Goal: Find specific page/section: Find specific page/section

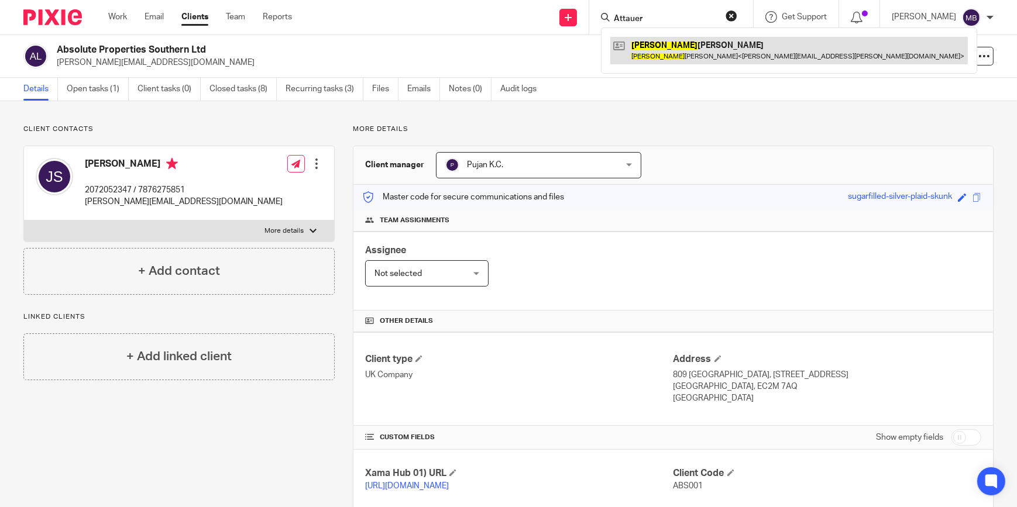
type input "Attauer"
click at [667, 62] on link at bounding box center [789, 50] width 358 height 27
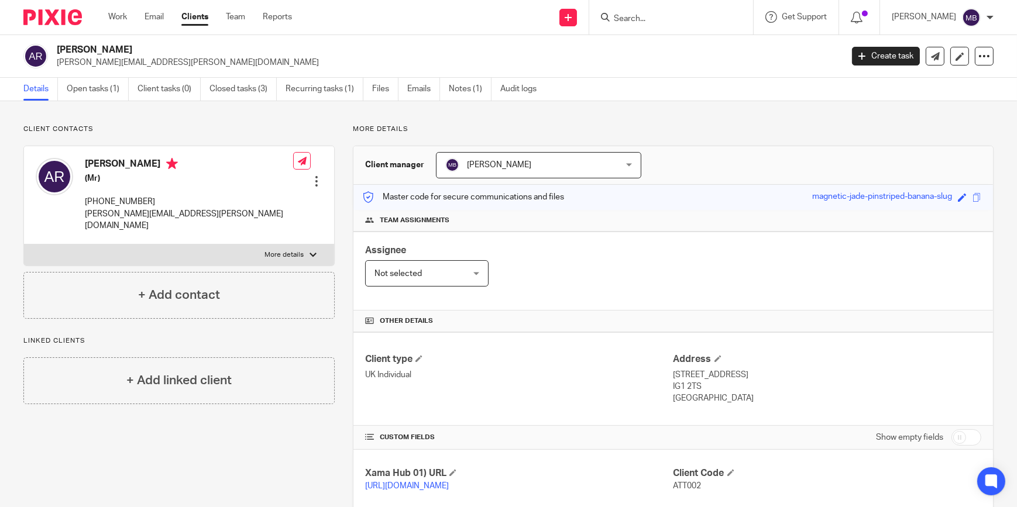
click at [73, 49] on h2 "Attaur Rahman" at bounding box center [368, 50] width 622 height 12
drag, startPoint x: 73, startPoint y: 49, endPoint x: 220, endPoint y: 132, distance: 168.7
click at [220, 132] on p "Client contacts" at bounding box center [178, 129] width 311 height 9
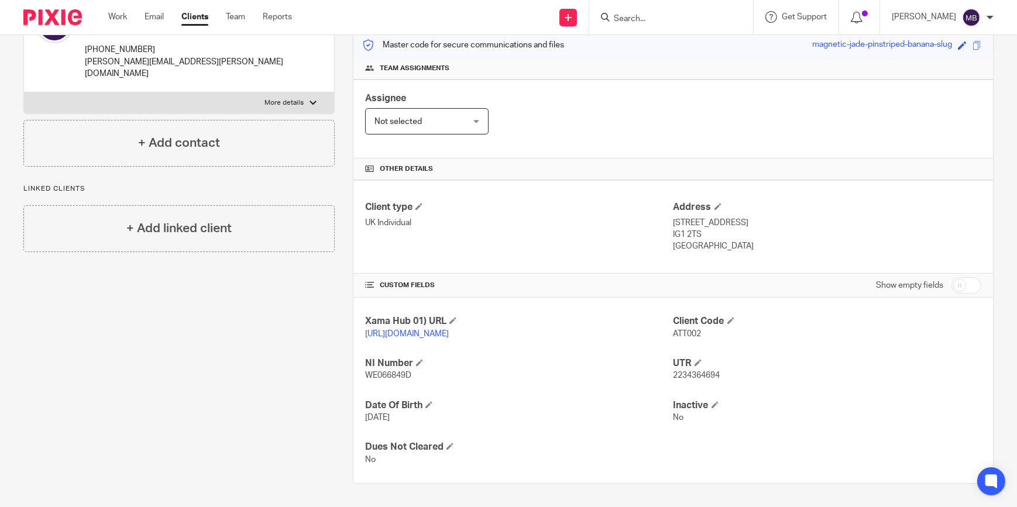
scroll to position [163, 0]
click at [403, 421] on p "15 Apr 1959" at bounding box center [519, 418] width 308 height 12
drag, startPoint x: 403, startPoint y: 421, endPoint x: 379, endPoint y: 424, distance: 24.7
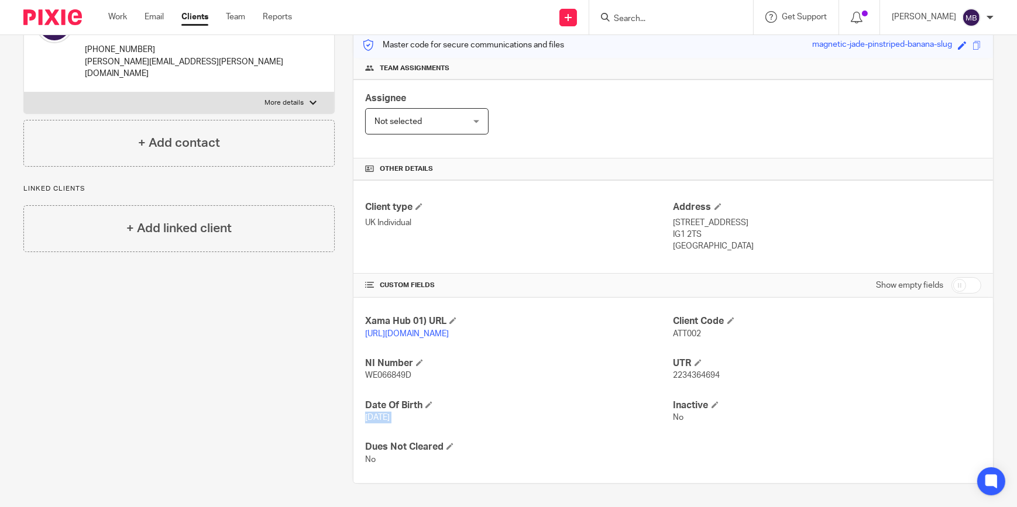
click at [379, 424] on p "15 Apr 1959" at bounding box center [519, 418] width 308 height 12
drag, startPoint x: 365, startPoint y: 377, endPoint x: 408, endPoint y: 374, distance: 43.4
click at [408, 374] on span "WE066849D" at bounding box center [388, 376] width 46 height 8
drag, startPoint x: 408, startPoint y: 374, endPoint x: 398, endPoint y: 375, distance: 9.4
click at [408, 374] on span "WE066849D" at bounding box center [388, 376] width 46 height 8
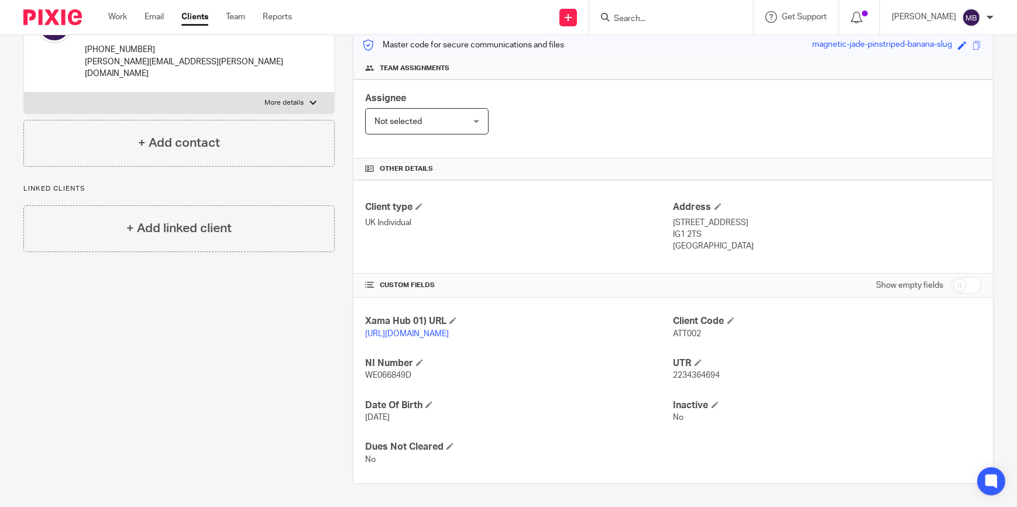
click at [700, 383] on div "Xama Hub 01) URL https://platform.xamatech.com/portal/crm/clients/a85461b0-f910…" at bounding box center [673, 390] width 640 height 185
drag, startPoint x: 700, startPoint y: 383, endPoint x: 650, endPoint y: 381, distance: 50.4
click at [650, 381] on p "WE066849D" at bounding box center [519, 376] width 308 height 12
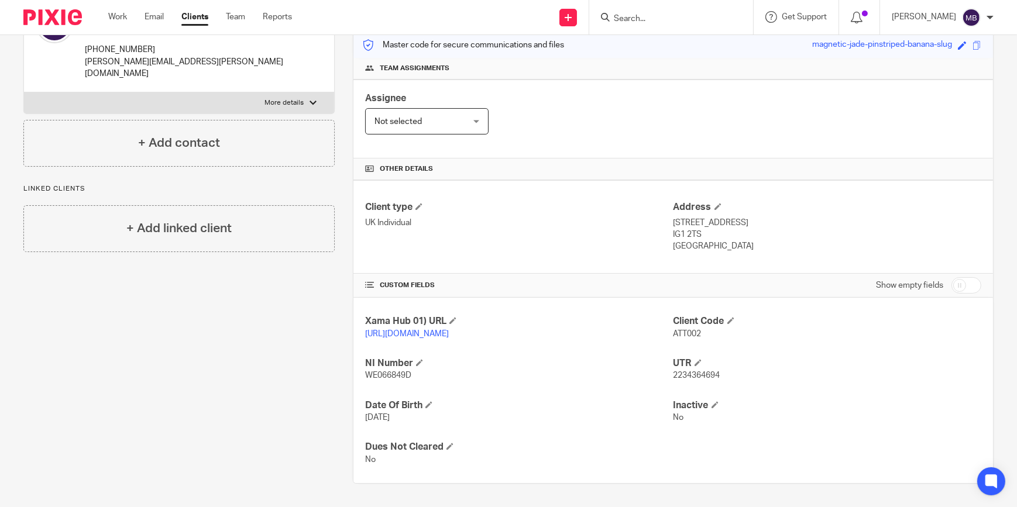
click at [410, 381] on p "WE066849D" at bounding box center [519, 376] width 308 height 12
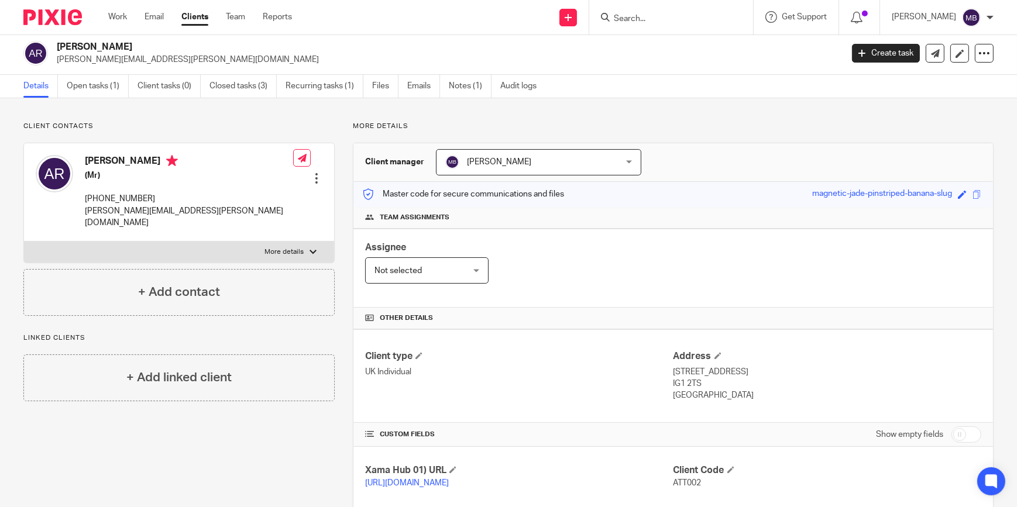
scroll to position [0, 0]
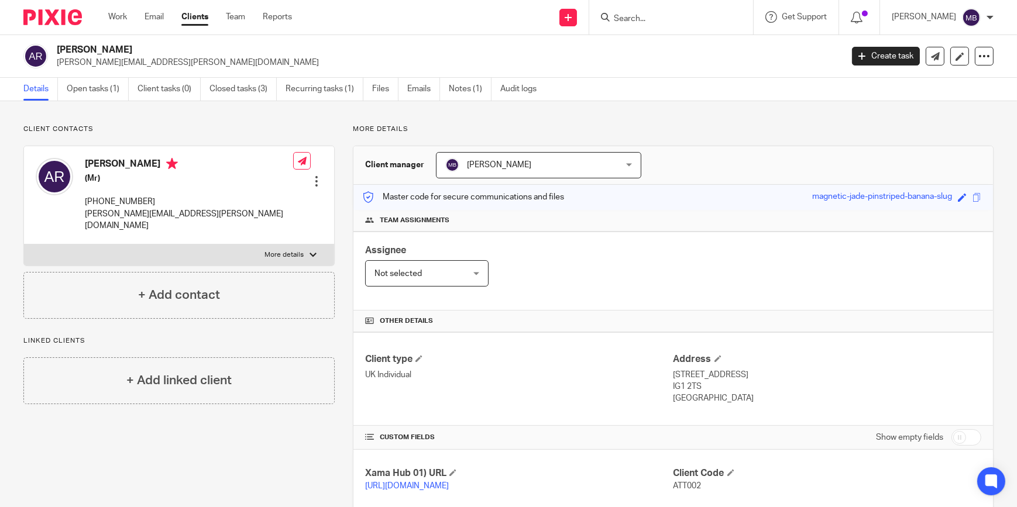
click at [687, 27] on div at bounding box center [671, 17] width 164 height 35
click at [689, 21] on input "Search" at bounding box center [665, 19] width 105 height 11
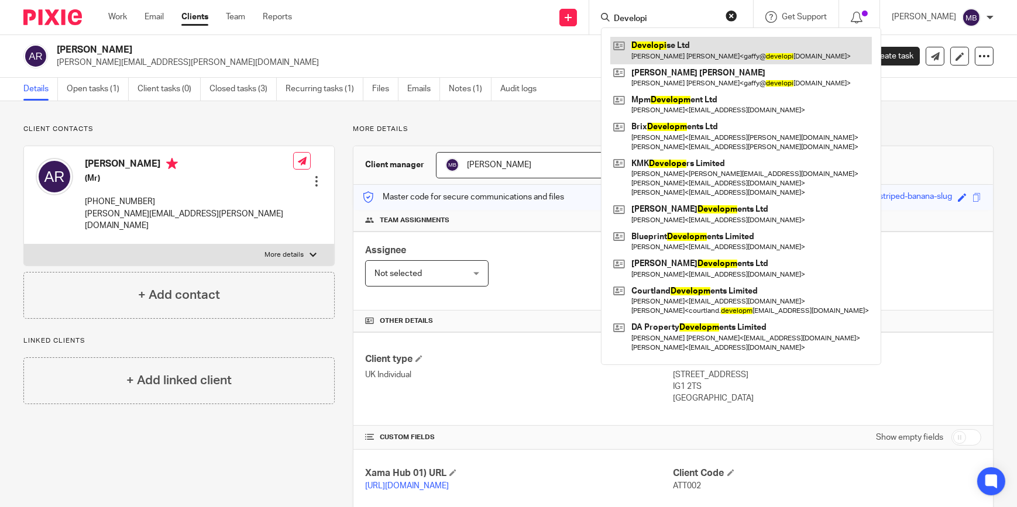
type input "Developi"
click at [705, 53] on link at bounding box center [741, 50] width 262 height 27
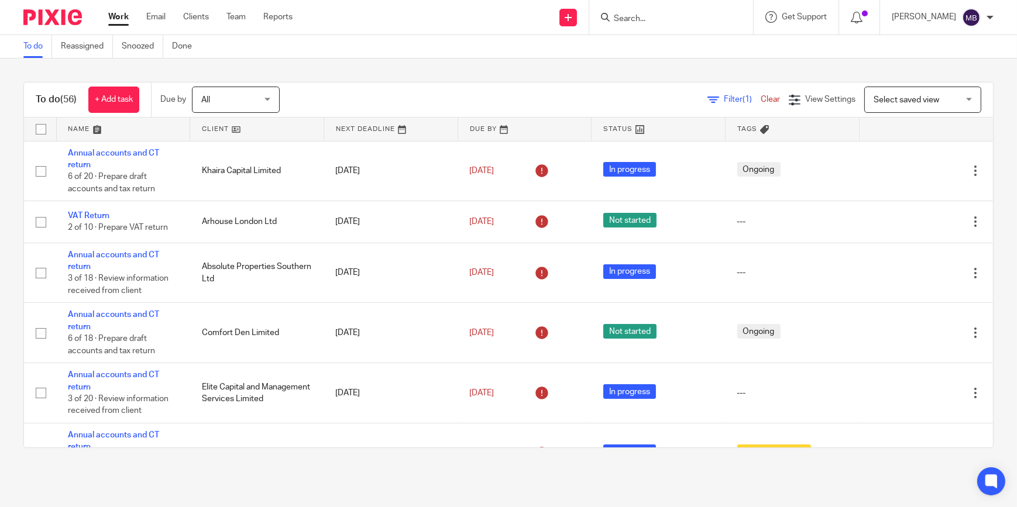
scroll to position [1276, 0]
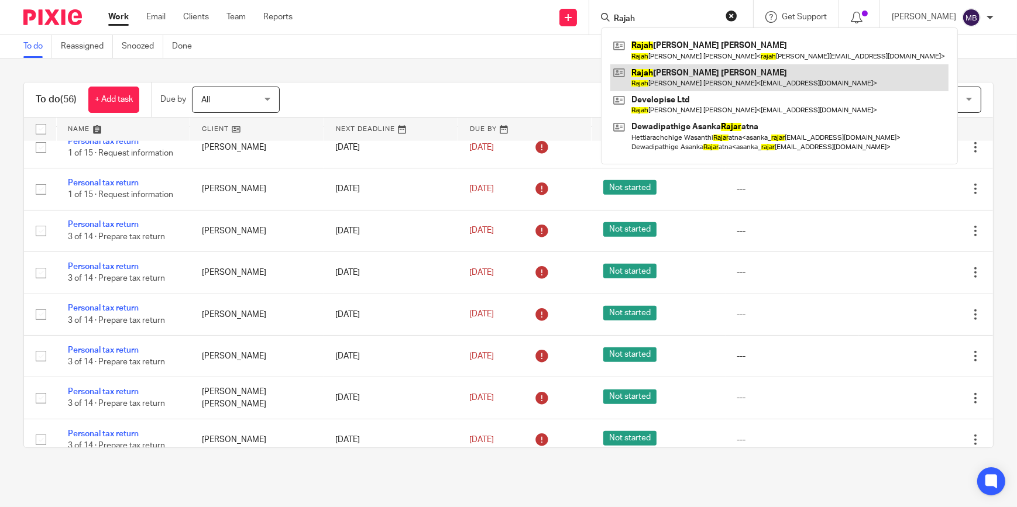
type input "Rajah"
click at [702, 74] on link at bounding box center [779, 77] width 338 height 27
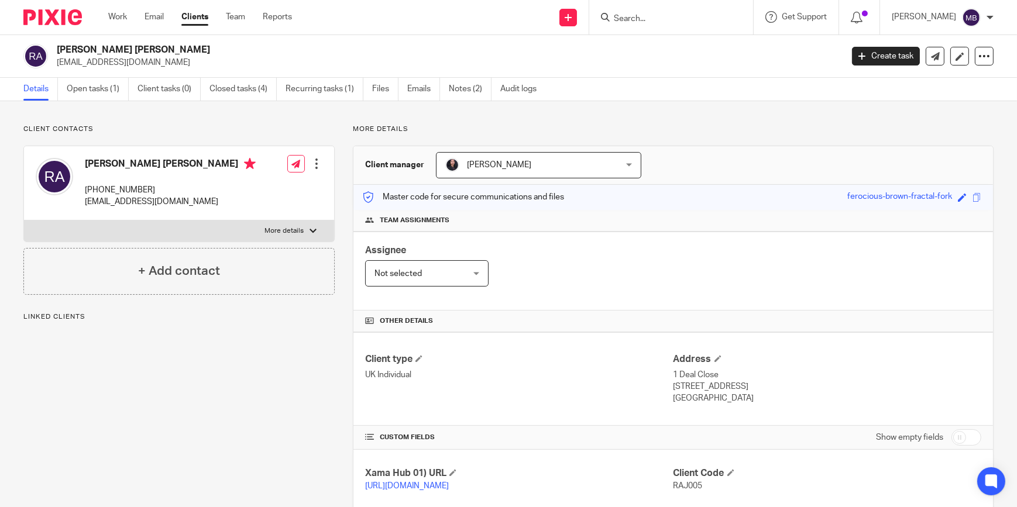
drag, startPoint x: 163, startPoint y: 188, endPoint x: 101, endPoint y: 187, distance: 62.0
click at [101, 187] on p "[PHONE_NUMBER]" at bounding box center [170, 190] width 171 height 12
copy p "7442 155300"
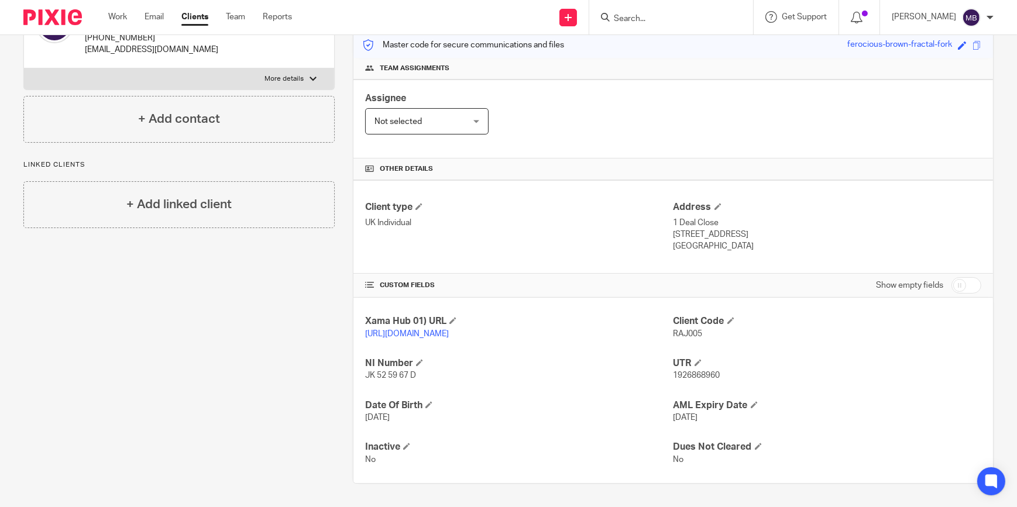
scroll to position [163, 0]
click at [616, 381] on p "JK 52 59 67 D" at bounding box center [519, 376] width 308 height 12
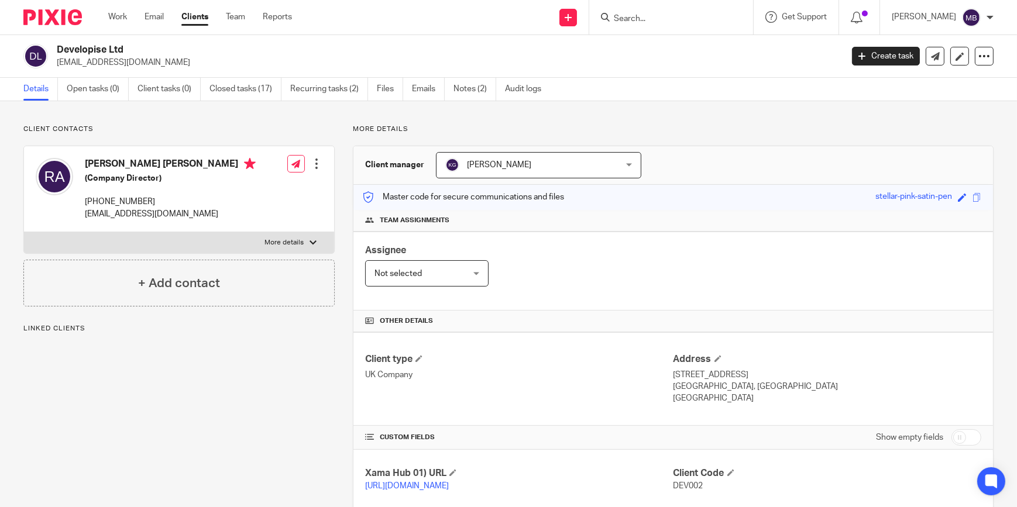
scroll to position [212, 0]
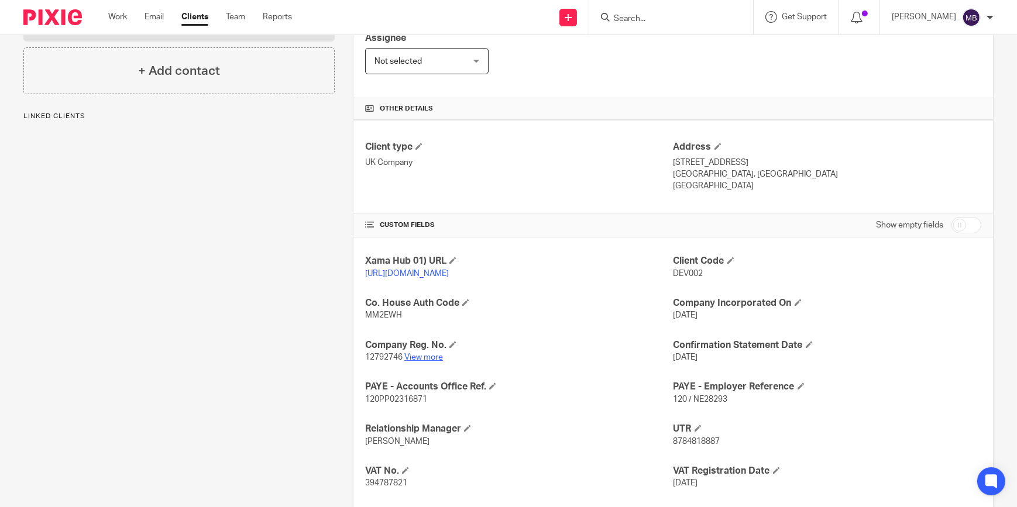
click at [425, 362] on link "View more" at bounding box center [423, 357] width 39 height 8
